Goal: Task Accomplishment & Management: Complete application form

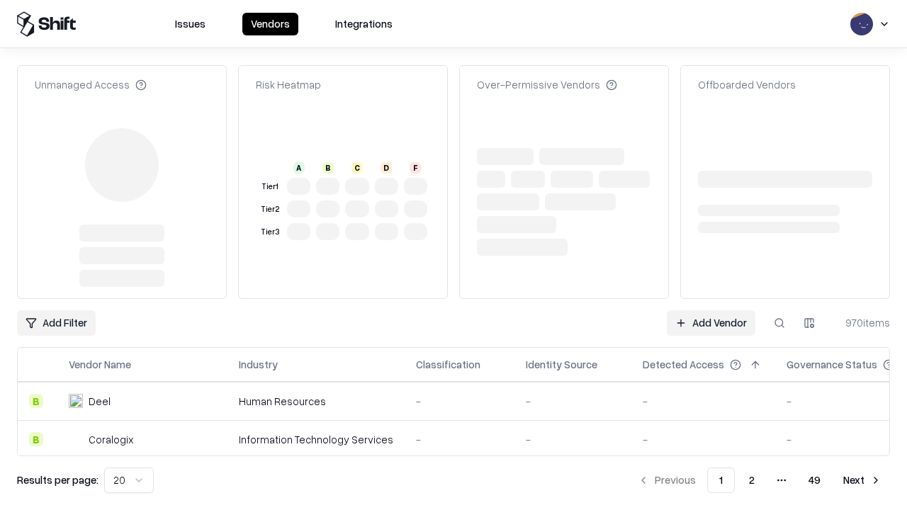
click at [711, 310] on link "Add Vendor" at bounding box center [711, 323] width 89 height 26
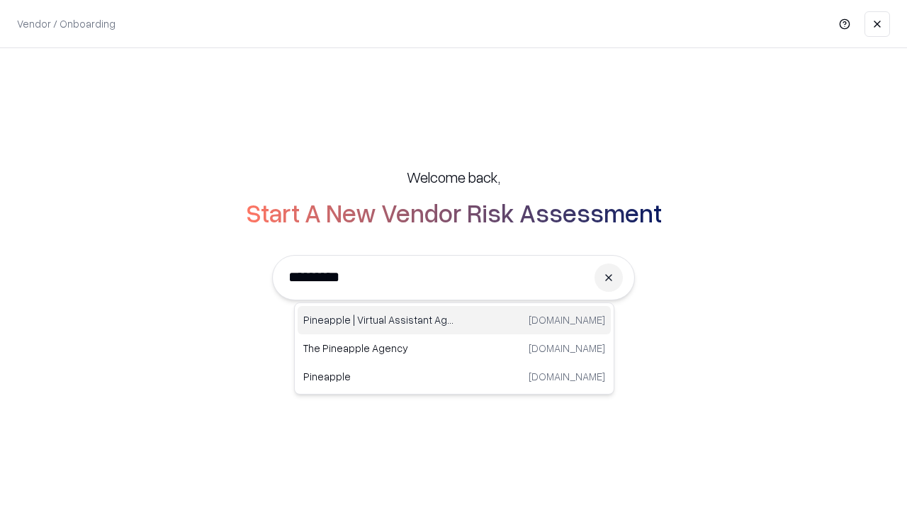
click at [454, 320] on div "Pineapple | Virtual Assistant Agency trypineapple.com" at bounding box center [454, 320] width 313 height 28
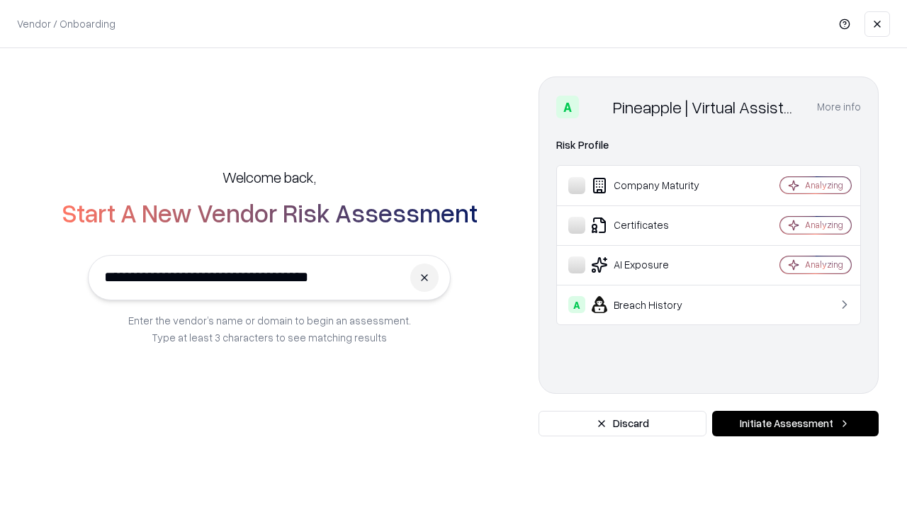
type input "**********"
click at [795, 424] on button "Initiate Assessment" at bounding box center [795, 424] width 167 height 26
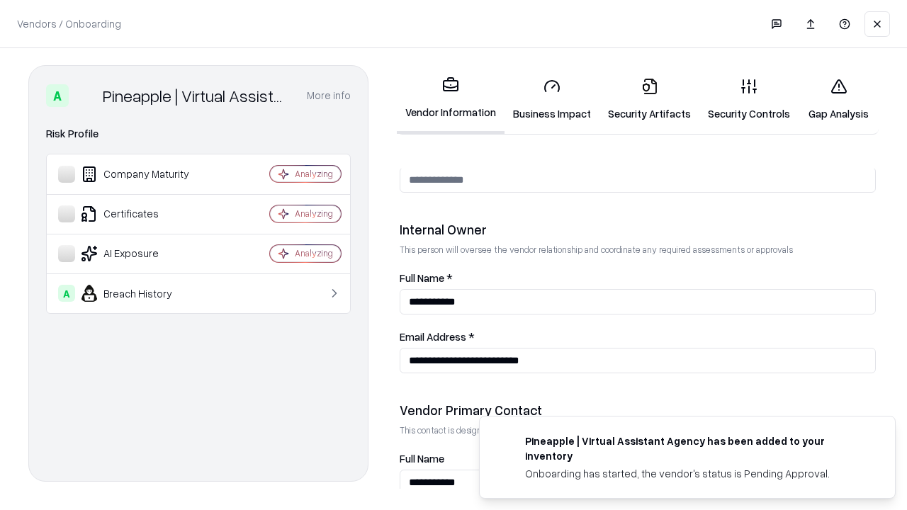
scroll to position [734, 0]
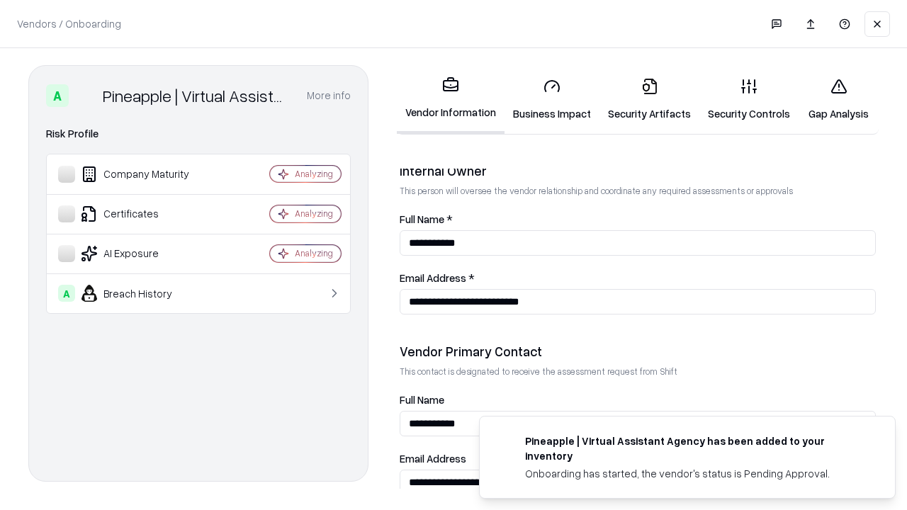
click at [552, 99] on link "Business Impact" at bounding box center [552, 100] width 95 height 66
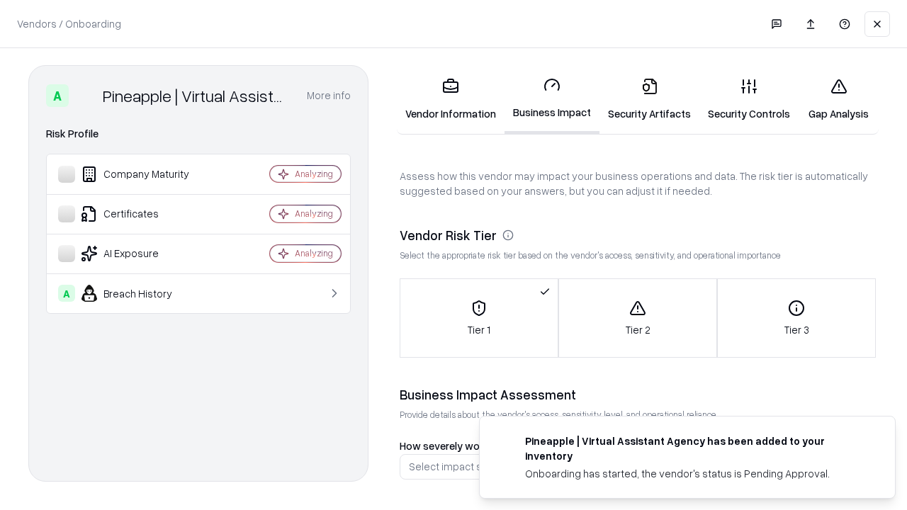
click at [649, 99] on link "Security Artifacts" at bounding box center [650, 100] width 100 height 66
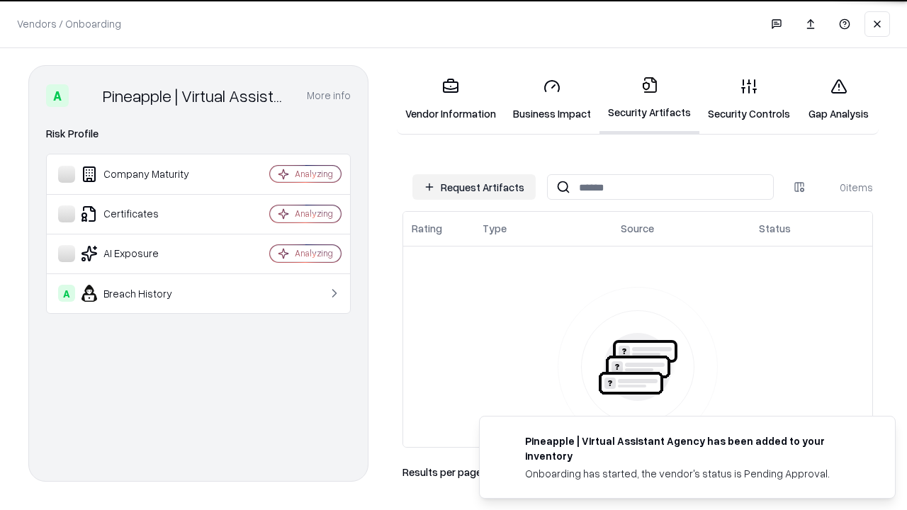
click at [474, 187] on button "Request Artifacts" at bounding box center [473, 187] width 123 height 26
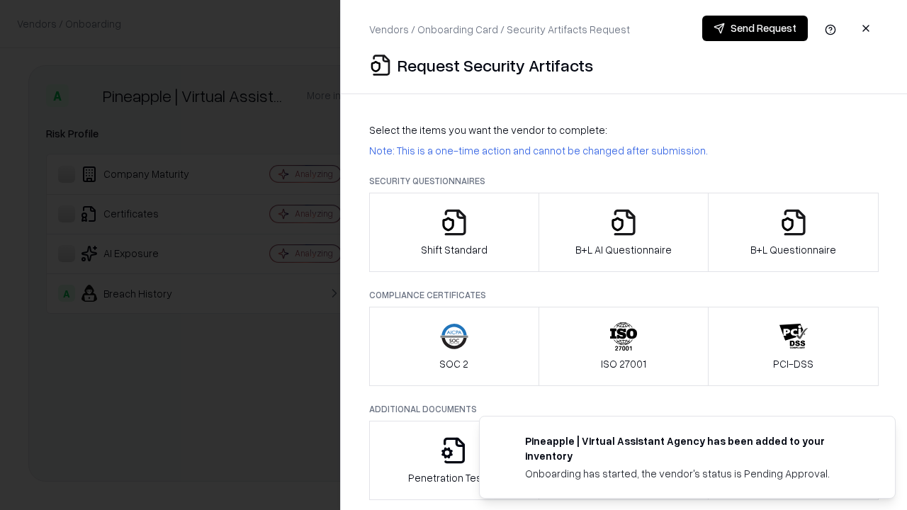
click at [454, 232] on icon "button" at bounding box center [454, 222] width 28 height 28
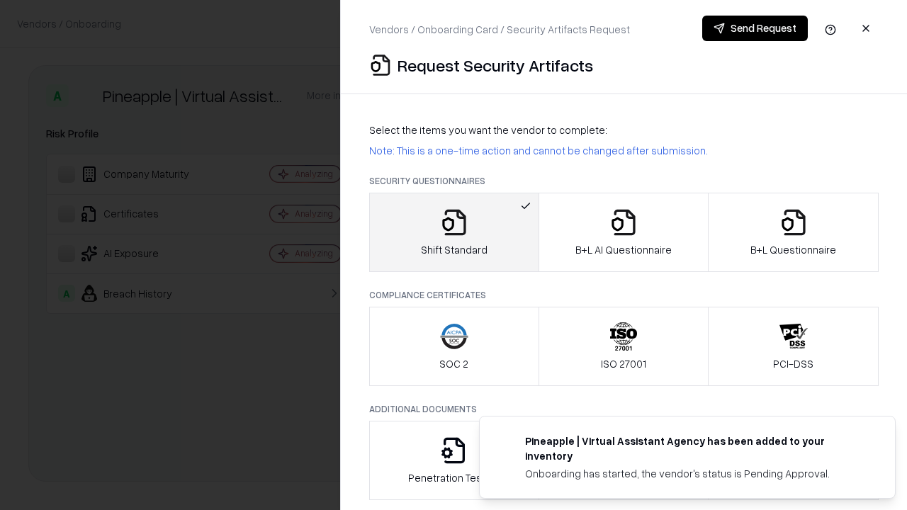
click at [755, 28] on button "Send Request" at bounding box center [755, 29] width 106 height 26
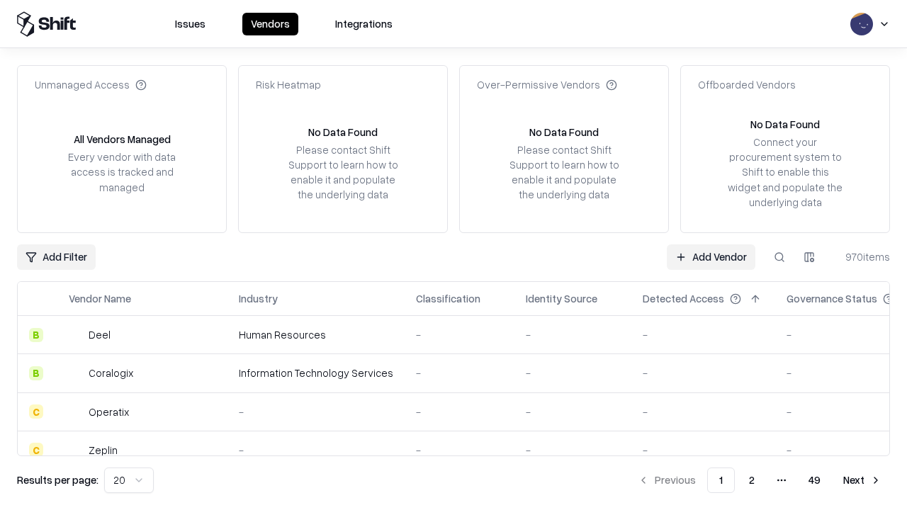
click at [780, 257] on button at bounding box center [780, 258] width 26 height 26
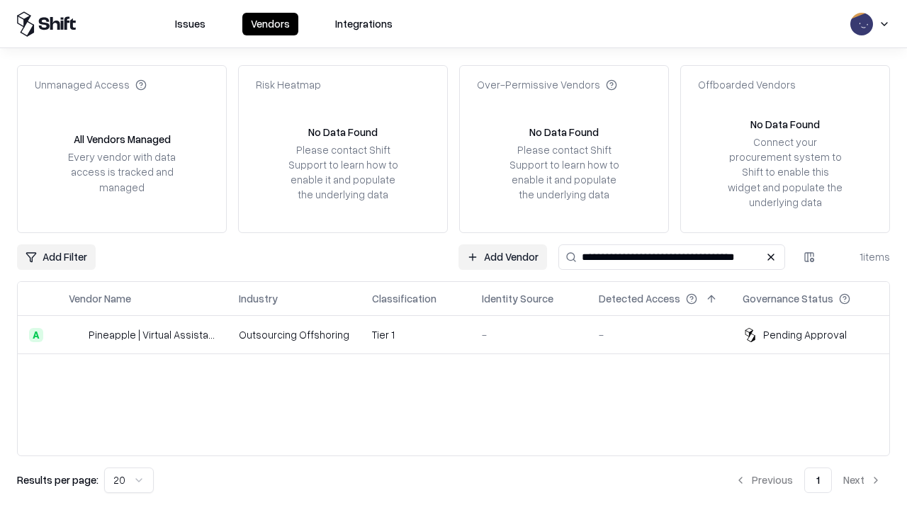
type input "**********"
click at [462, 335] on td "Tier 1" at bounding box center [416, 335] width 110 height 38
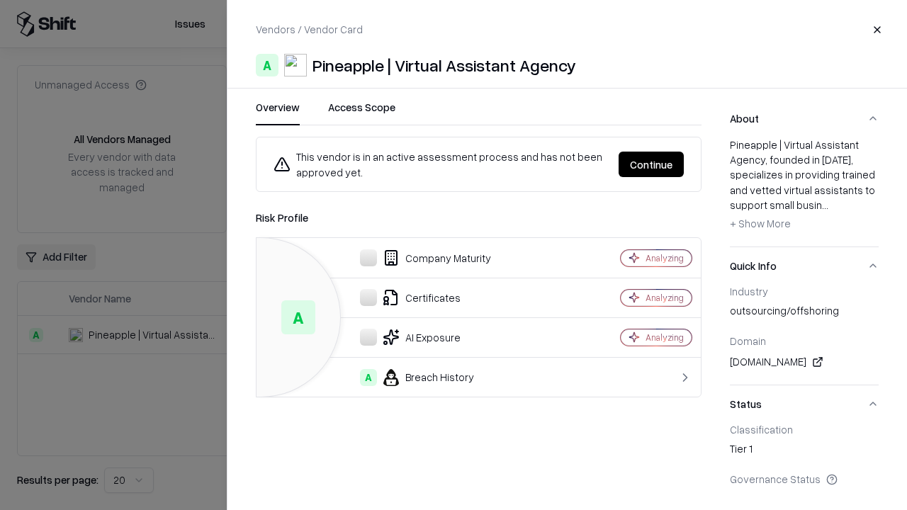
click at [651, 164] on button "Continue" at bounding box center [651, 165] width 65 height 26
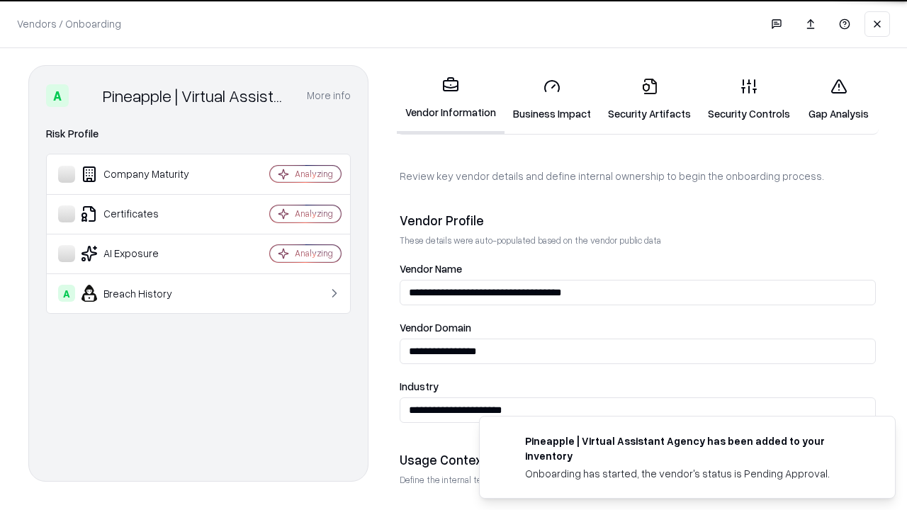
click at [649, 99] on link "Security Artifacts" at bounding box center [650, 100] width 100 height 66
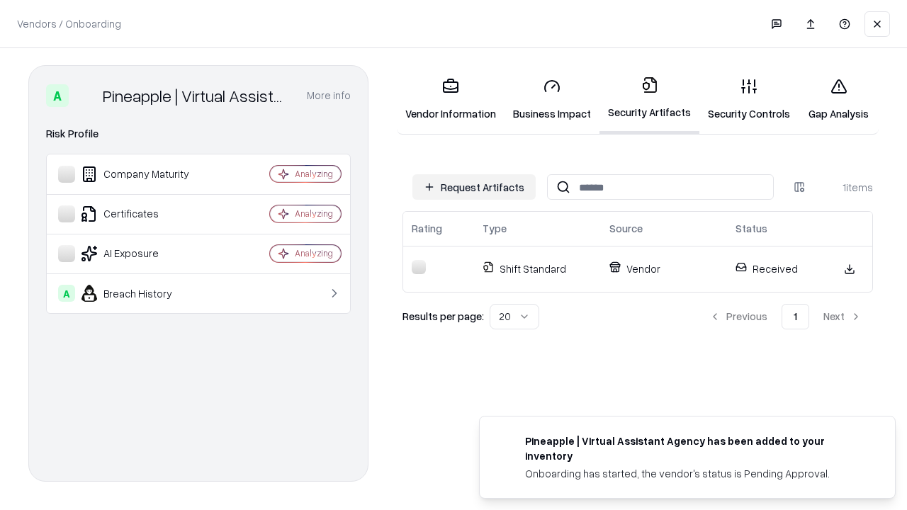
click at [749, 99] on link "Security Controls" at bounding box center [749, 100] width 99 height 66
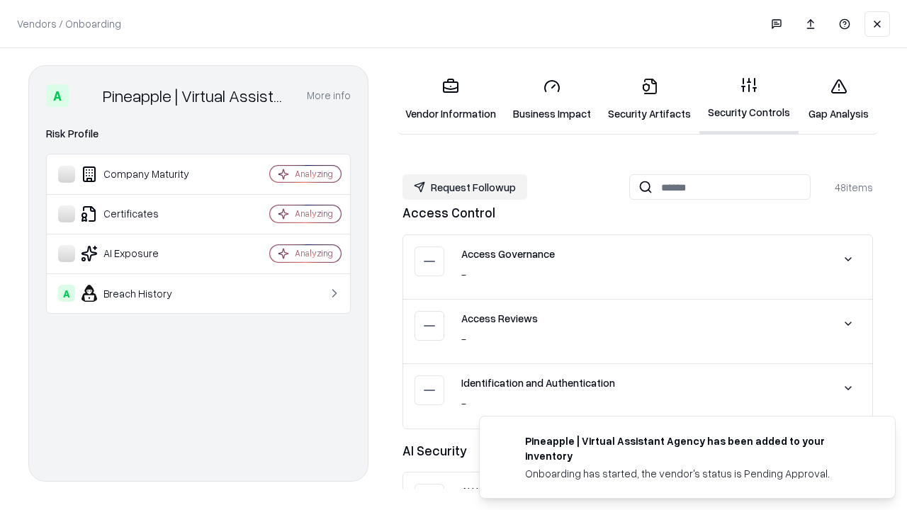
click at [465, 186] on button "Request Followup" at bounding box center [465, 187] width 125 height 26
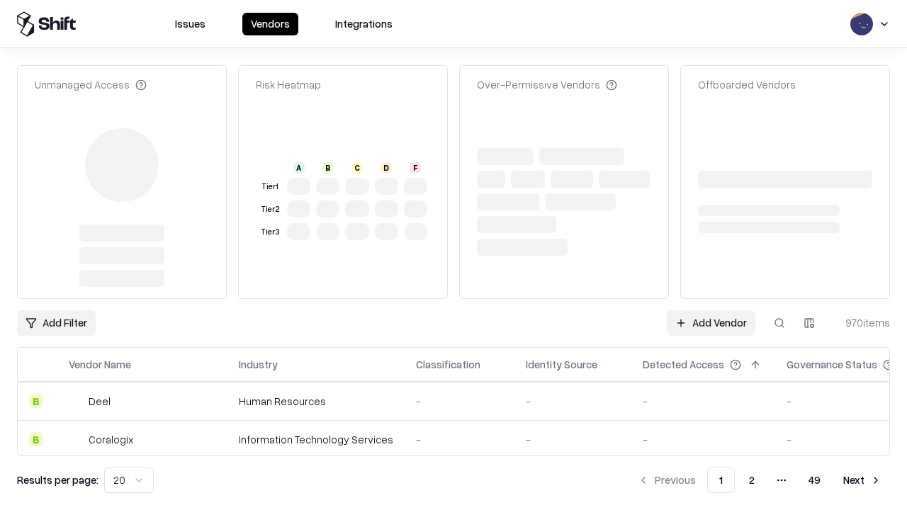
click at [711, 323] on link "Add Vendor" at bounding box center [711, 323] width 89 height 26
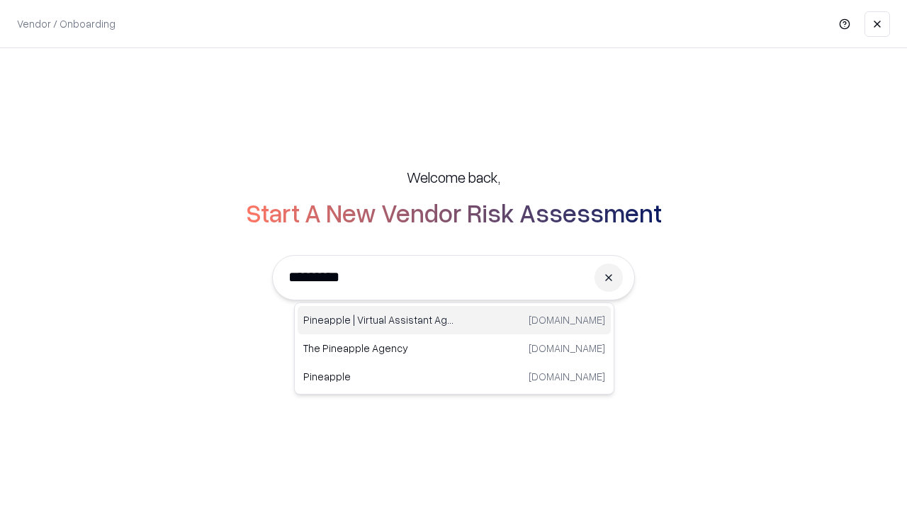
click at [454, 320] on div "Pineapple | Virtual Assistant Agency [DOMAIN_NAME]" at bounding box center [454, 320] width 313 height 28
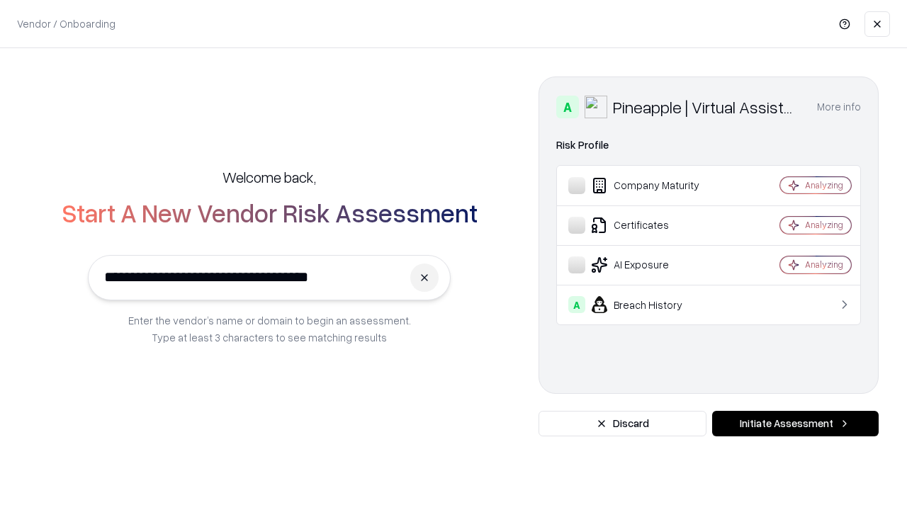
type input "**********"
click at [795, 424] on button "Initiate Assessment" at bounding box center [795, 424] width 167 height 26
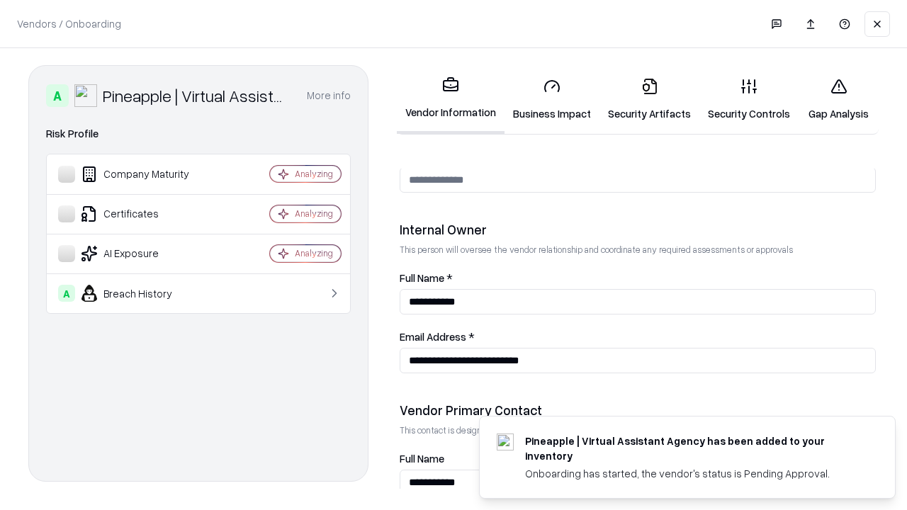
scroll to position [734, 0]
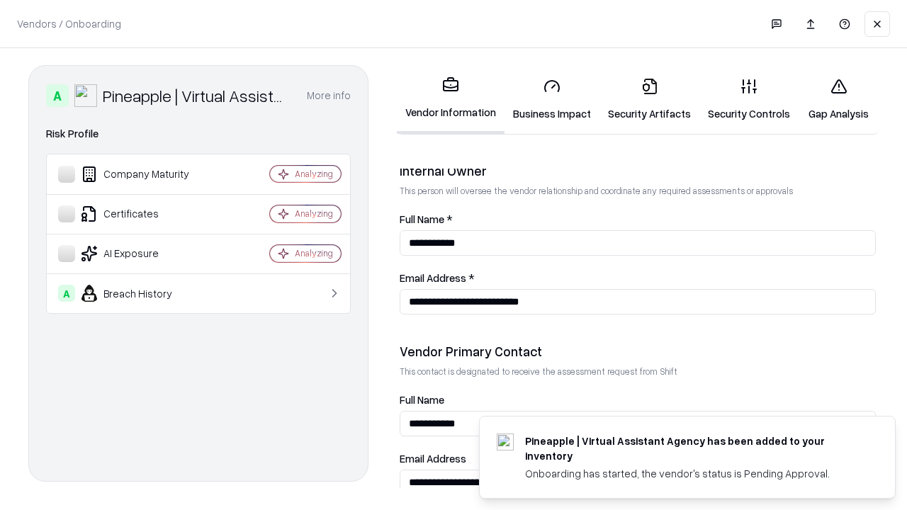
click at [838, 99] on link "Gap Analysis" at bounding box center [839, 100] width 80 height 66
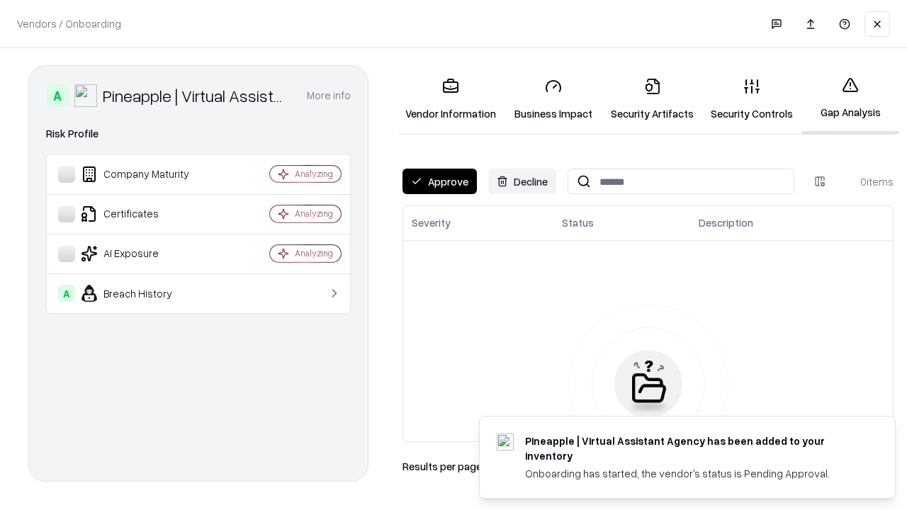
click at [439, 181] on button "Approve" at bounding box center [440, 182] width 74 height 26
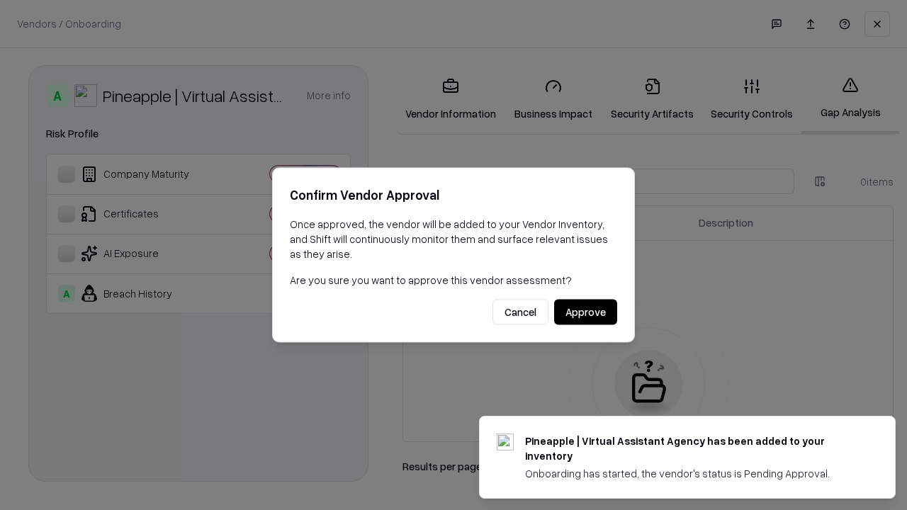
click at [585, 312] on button "Approve" at bounding box center [585, 313] width 63 height 26
